Goal: Use online tool/utility: Use online tool/utility

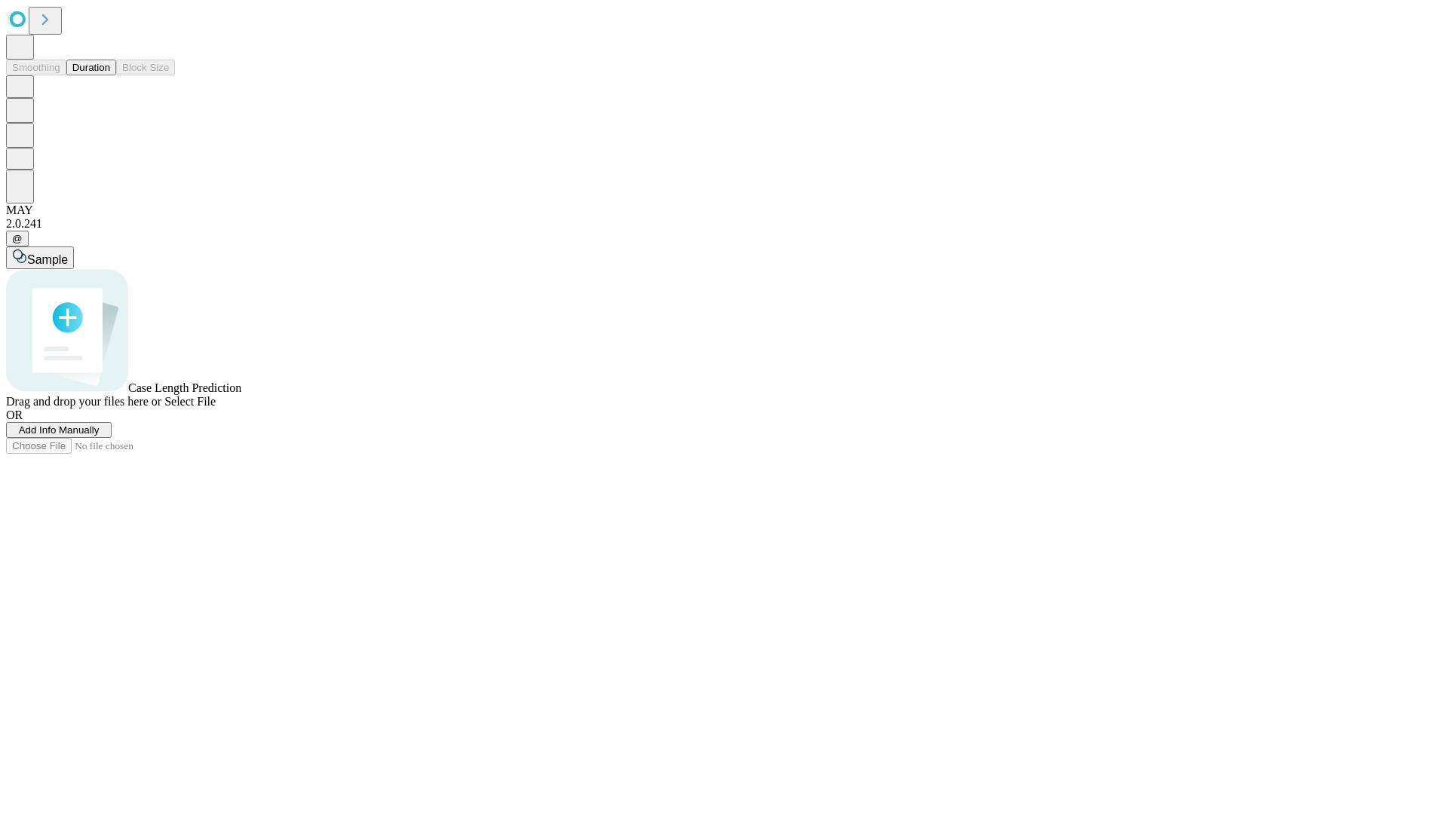
click at [110, 75] on button "Duration" at bounding box center [91, 68] width 50 height 16
click at [216, 408] on span "Select File" at bounding box center [189, 401] width 51 height 13
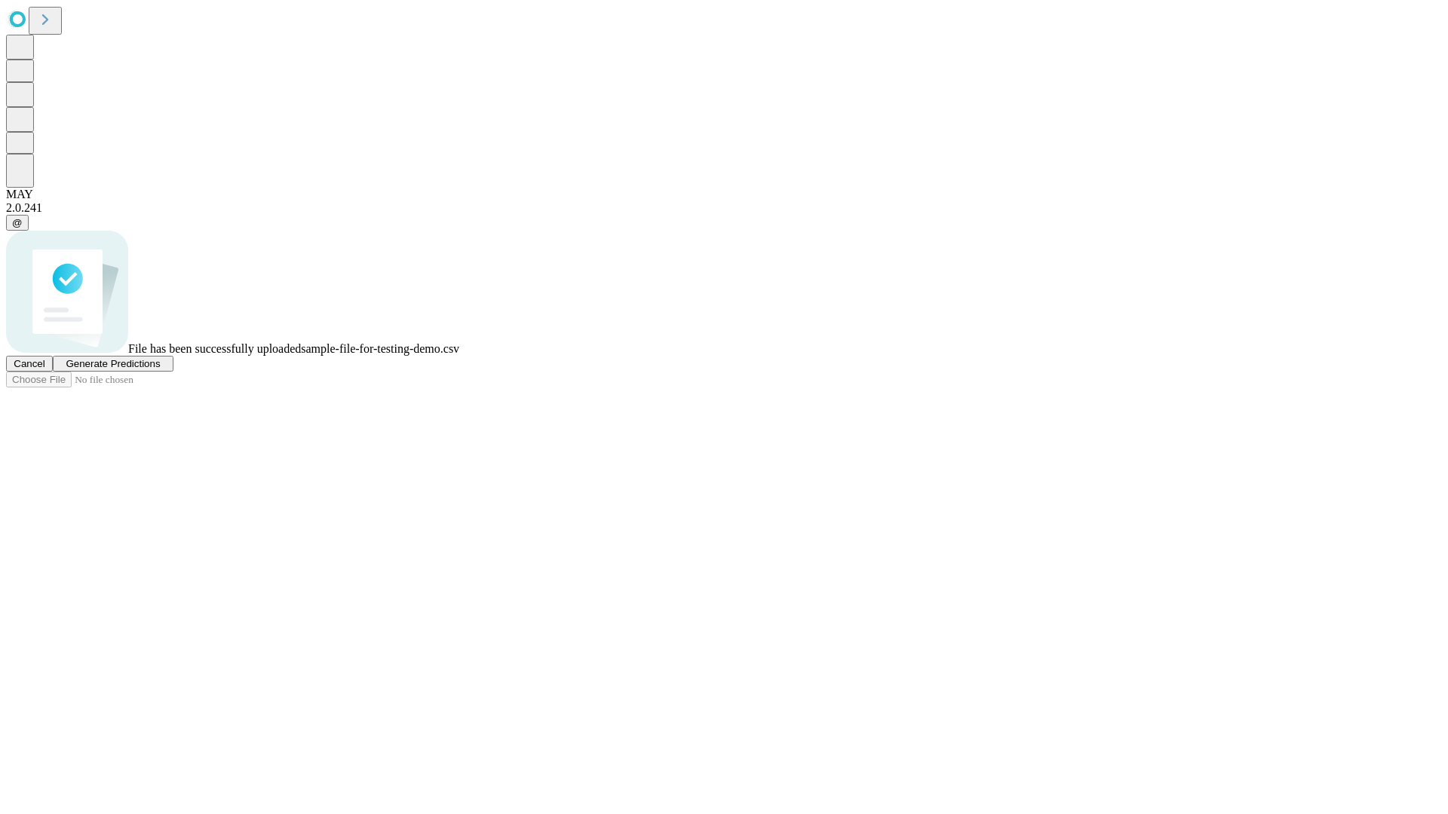
click at [160, 369] on span "Generate Predictions" at bounding box center [113, 363] width 94 height 11
